Goal: Transaction & Acquisition: Purchase product/service

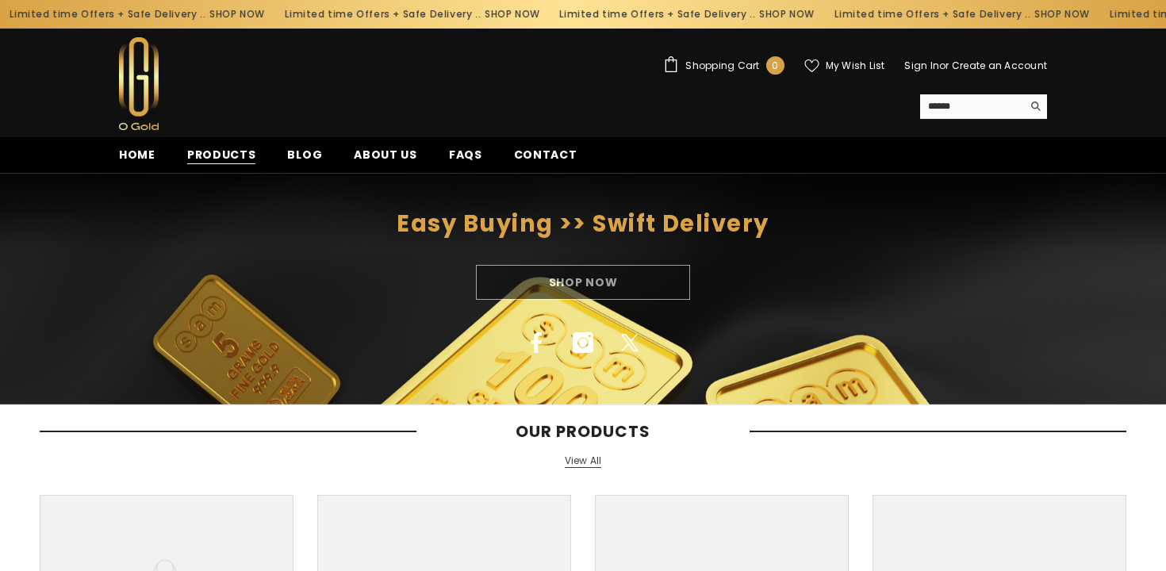
click at [231, 155] on span "Products" at bounding box center [221, 155] width 69 height 17
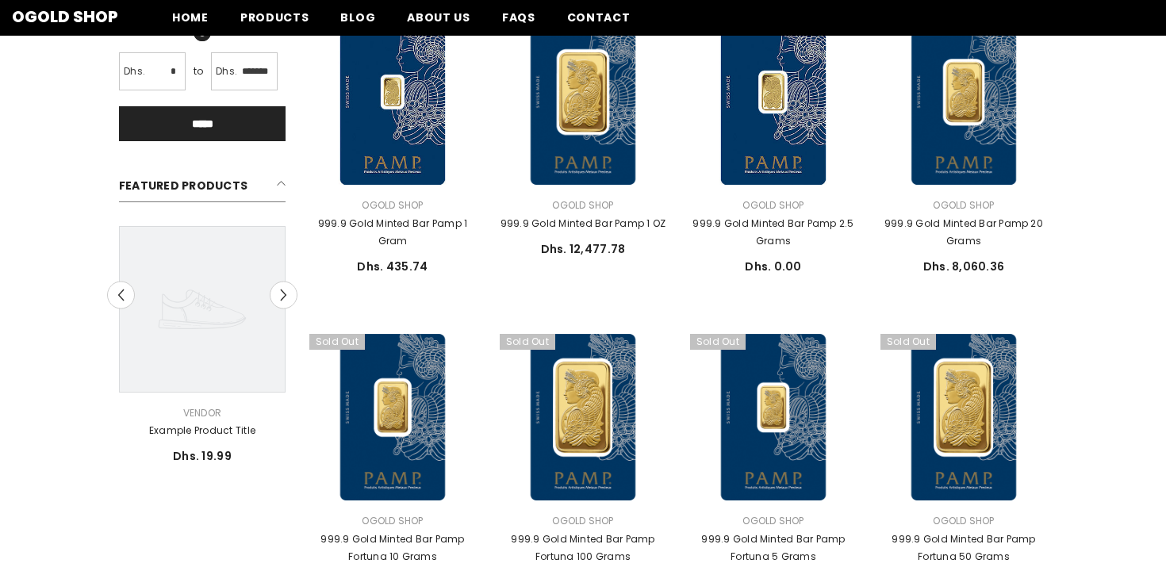
scroll to position [320, 0]
